Goal: Task Accomplishment & Management: Manage account settings

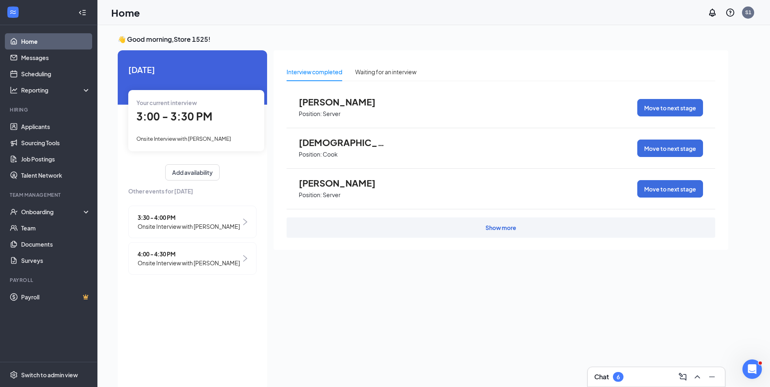
click at [235, 129] on div "Your current interview 3:00 - 3:30 PM Onsite Interview with [PERSON_NAME]" at bounding box center [196, 120] width 136 height 61
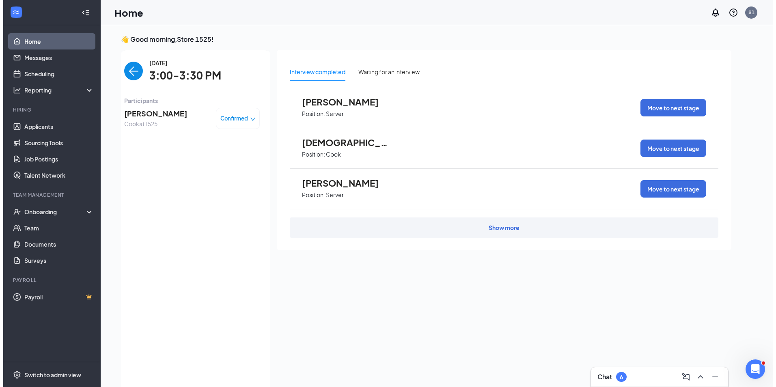
scroll to position [3, 0]
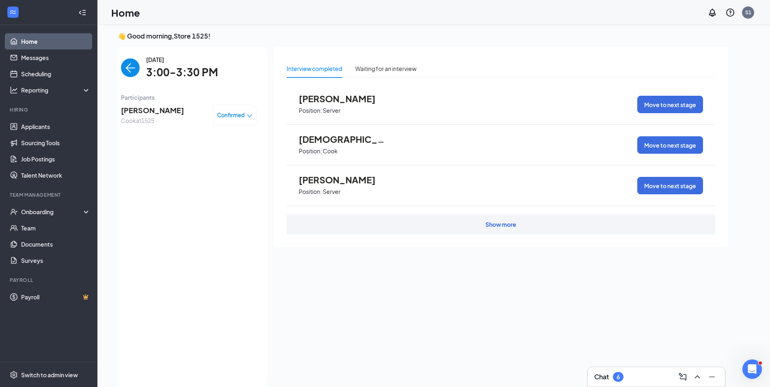
click at [157, 112] on span "[PERSON_NAME]" at bounding box center [152, 110] width 63 height 11
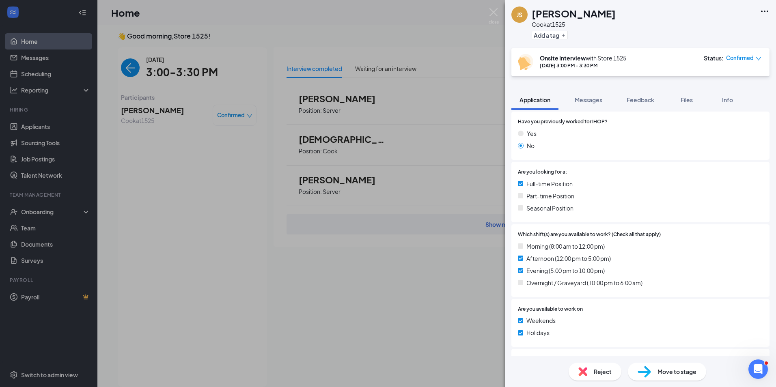
scroll to position [203, 0]
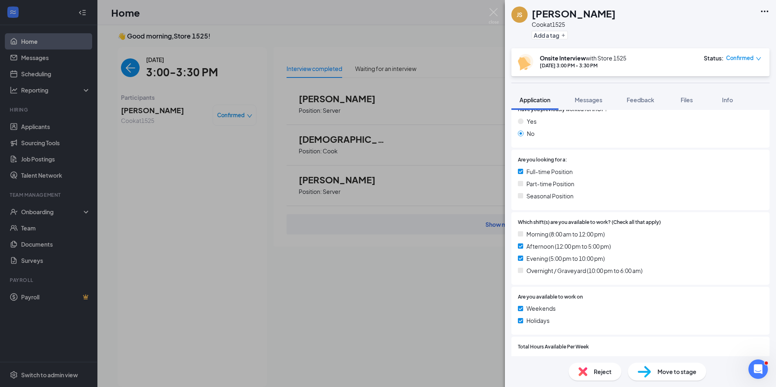
click at [768, 13] on icon "Ellipses" at bounding box center [765, 11] width 10 height 10
click at [727, 34] on link "View full application" at bounding box center [721, 30] width 88 height 8
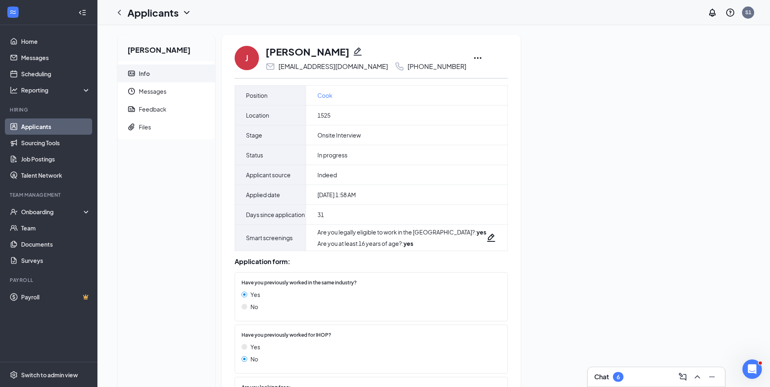
click at [474, 58] on icon "Ellipses" at bounding box center [477, 58] width 7 height 2
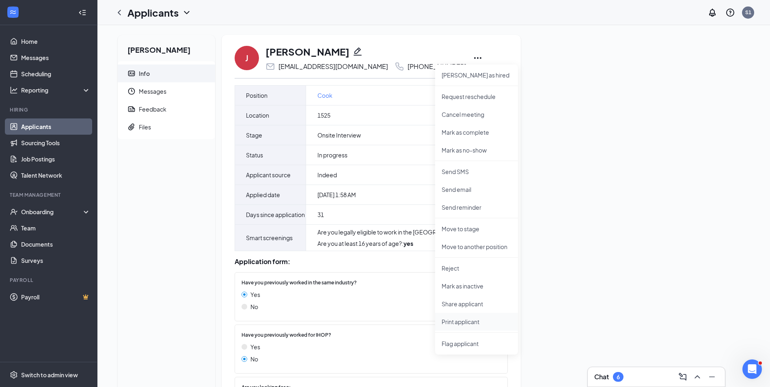
click at [456, 319] on p "Print applicant" at bounding box center [477, 322] width 70 height 8
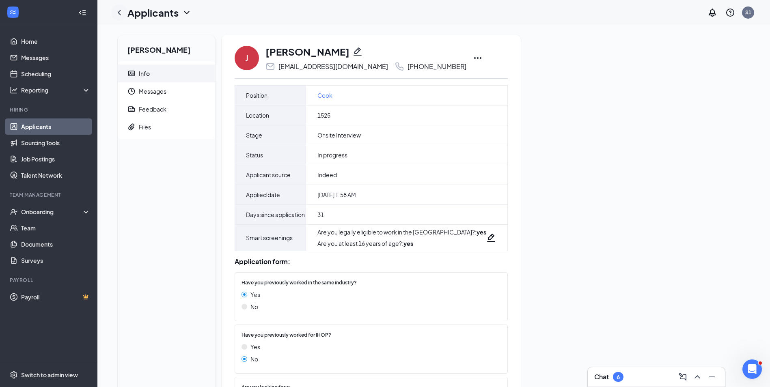
click at [119, 17] on icon "ChevronLeft" at bounding box center [119, 13] width 10 height 10
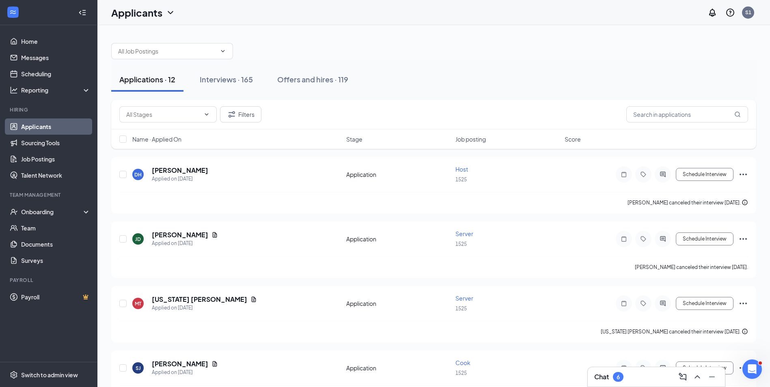
click at [119, 17] on h1 "Applicants" at bounding box center [136, 13] width 51 height 14
click at [24, 48] on link "Home" at bounding box center [55, 41] width 69 height 16
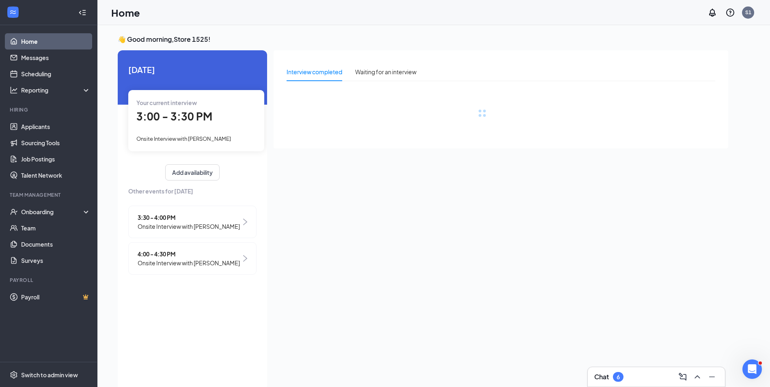
click at [169, 226] on span "Onsite Interview with [PERSON_NAME]" at bounding box center [189, 226] width 102 height 9
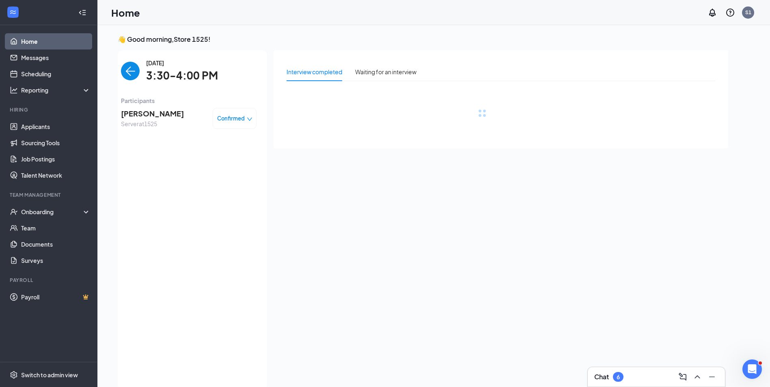
scroll to position [3, 0]
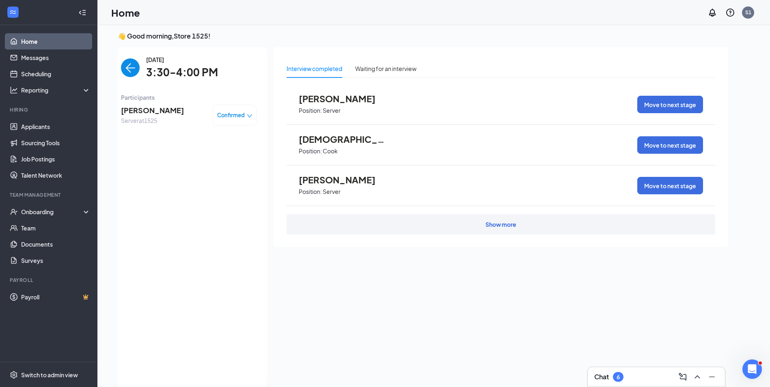
click at [137, 67] on img "back-button" at bounding box center [130, 67] width 19 height 19
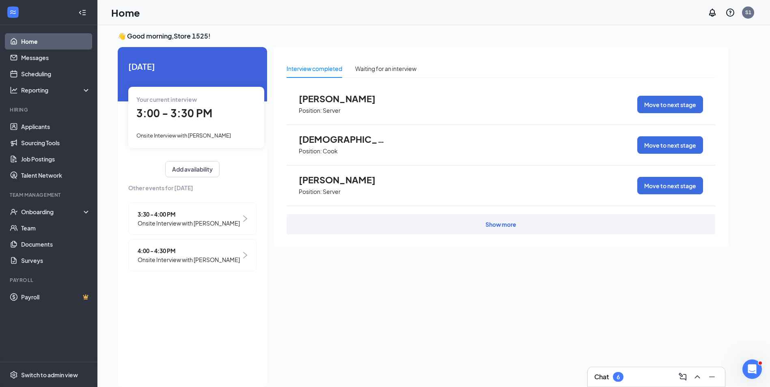
click at [172, 248] on span "4:00 - 4:30 PM" at bounding box center [189, 250] width 102 height 9
